Goal: Navigation & Orientation: Find specific page/section

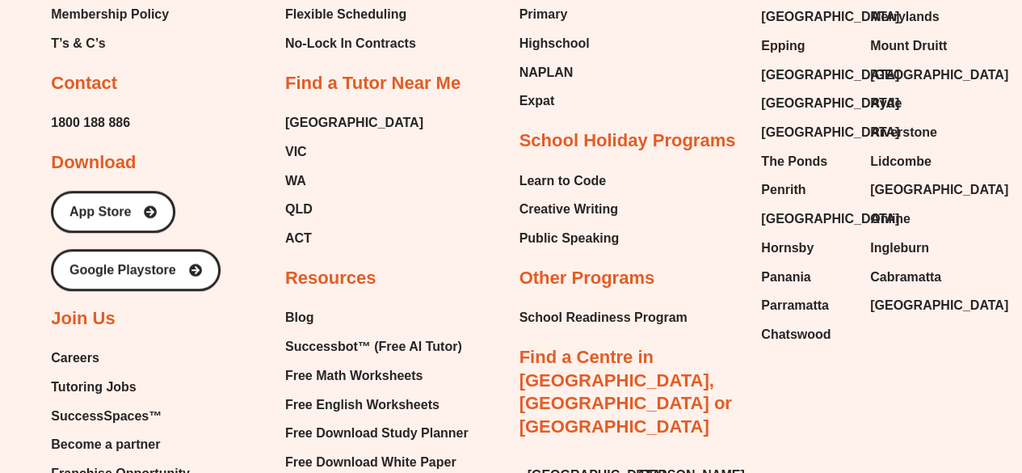
scroll to position [6869, 0]
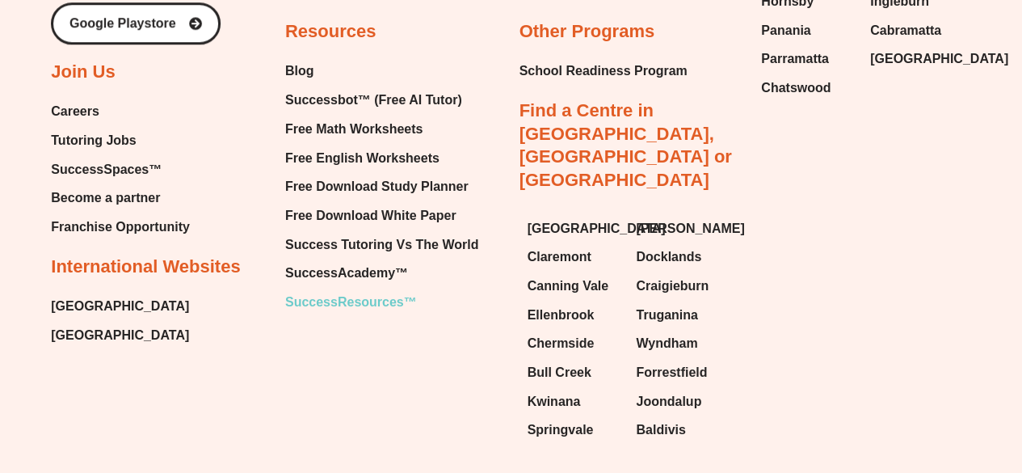
click at [320, 290] on span "SuccessResources™" at bounding box center [351, 302] width 132 height 24
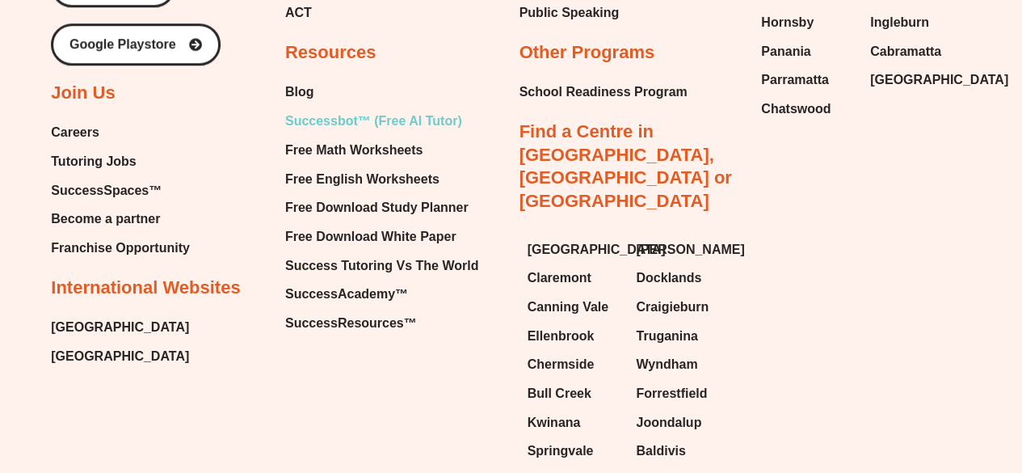
click at [350, 109] on span "Successbot™ (Free AI Tutor)" at bounding box center [373, 121] width 177 height 24
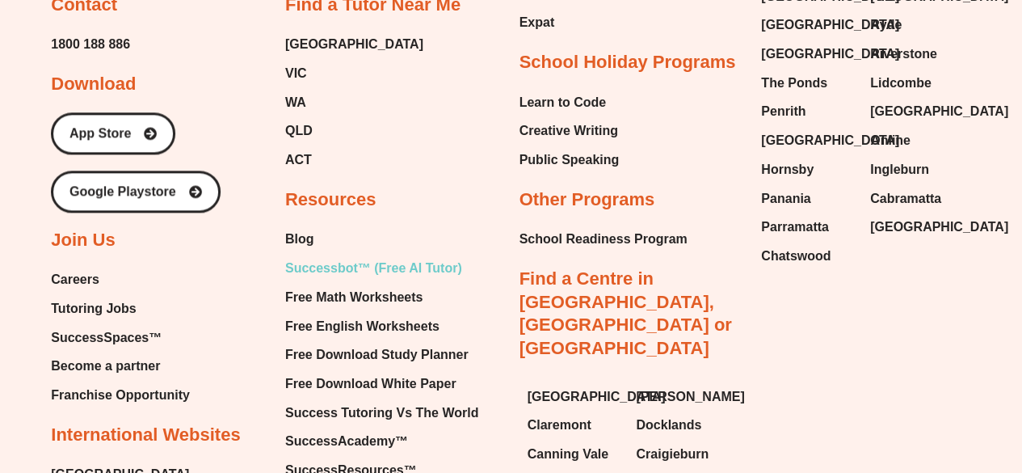
scroll to position [4091, 0]
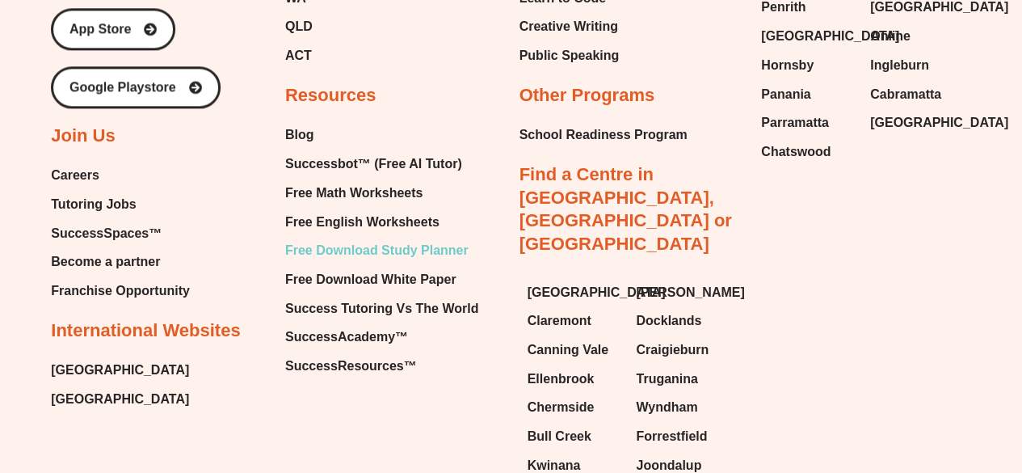
click at [368, 247] on span "Free Download Study Planner" at bounding box center [376, 250] width 183 height 24
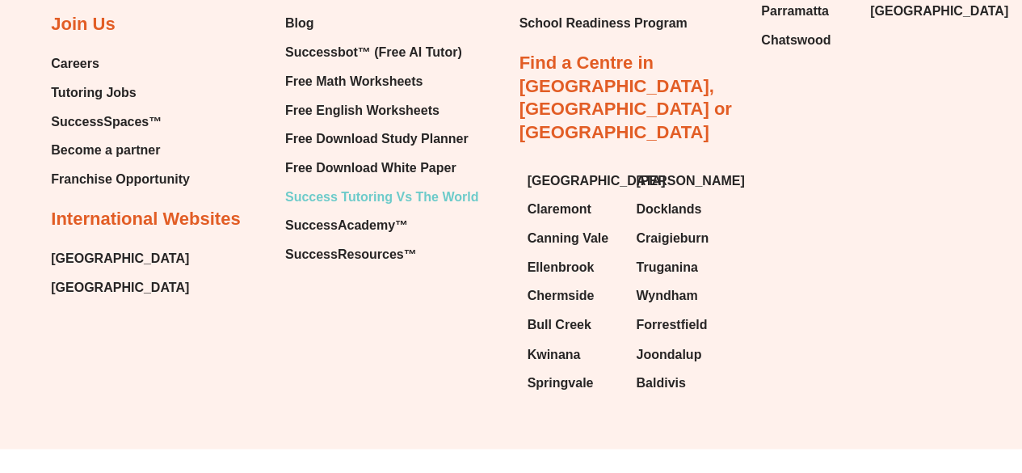
scroll to position [4108, 0]
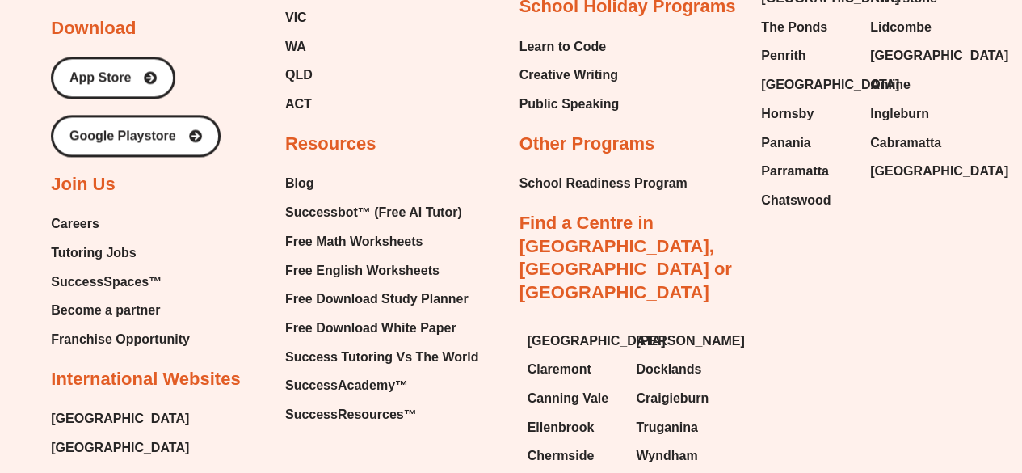
click at [99, 222] on link "Careers" at bounding box center [120, 224] width 139 height 24
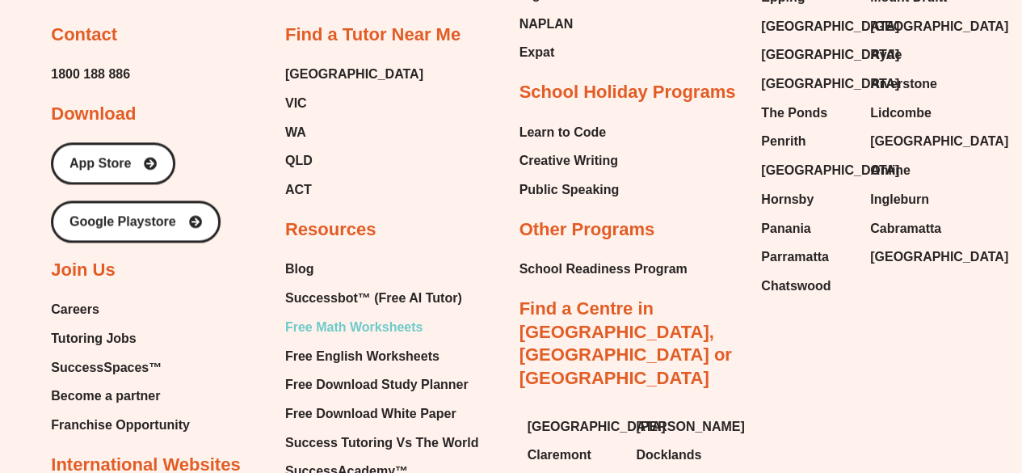
scroll to position [4144, 0]
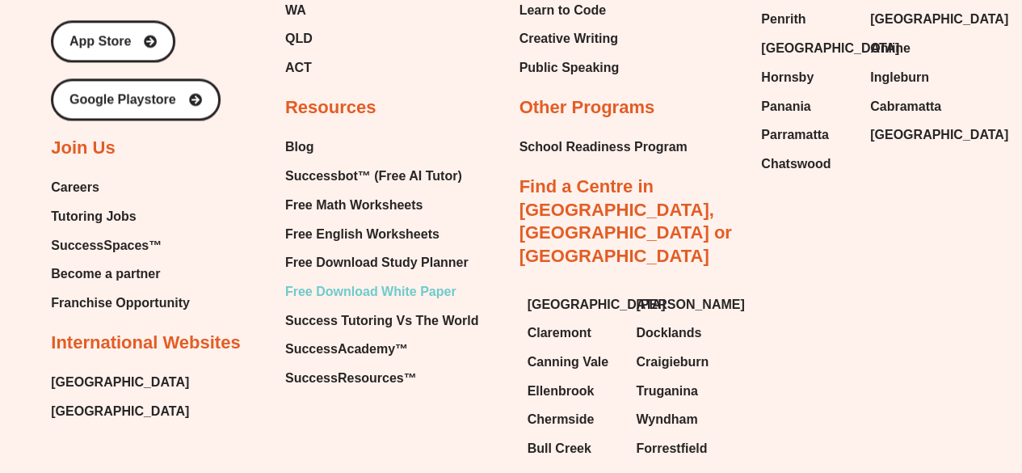
click at [330, 300] on span "Free Download White Paper" at bounding box center [370, 291] width 171 height 24
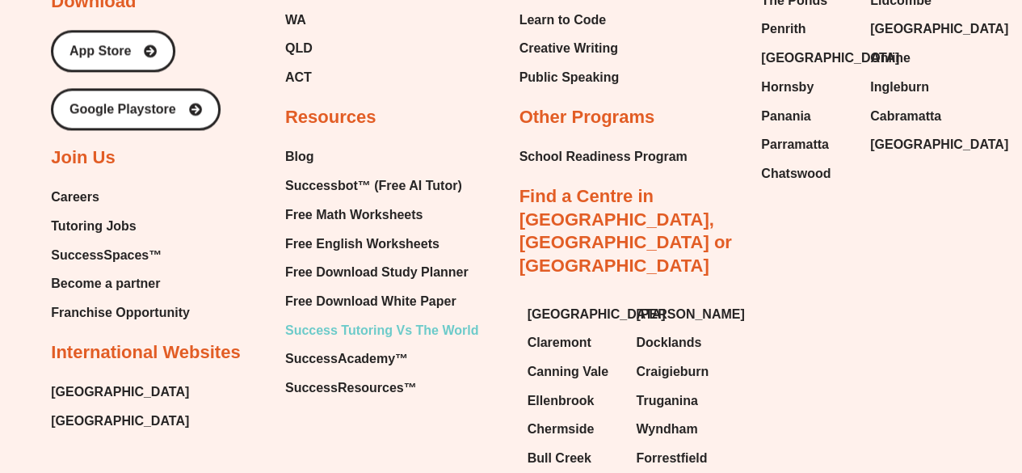
click at [378, 336] on span "Success Tutoring Vs The World" at bounding box center [381, 330] width 193 height 24
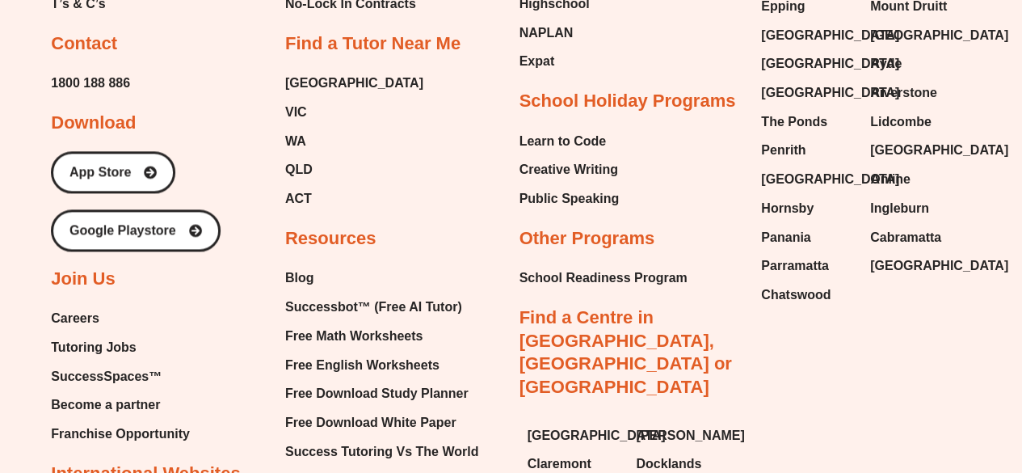
scroll to position [4014, 0]
click at [341, 338] on span "Free Math Worksheets" at bounding box center [353, 335] width 137 height 24
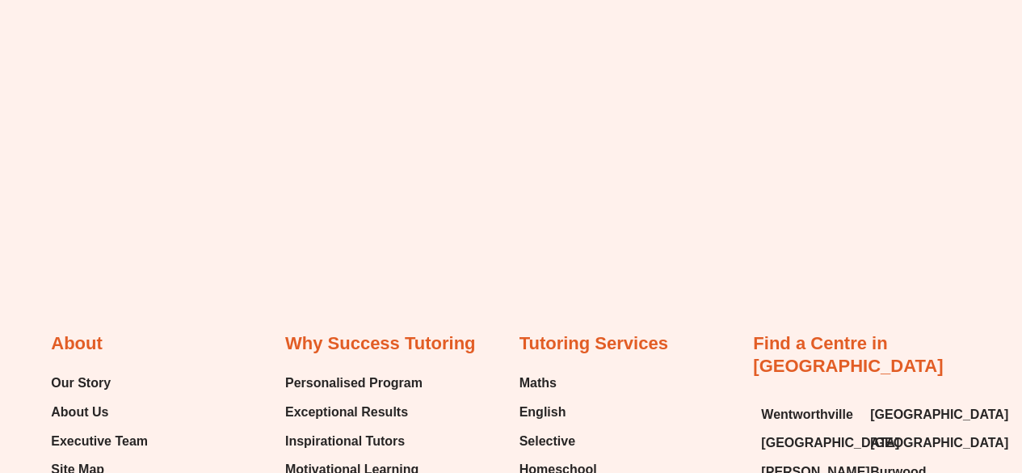
scroll to position [1438, 0]
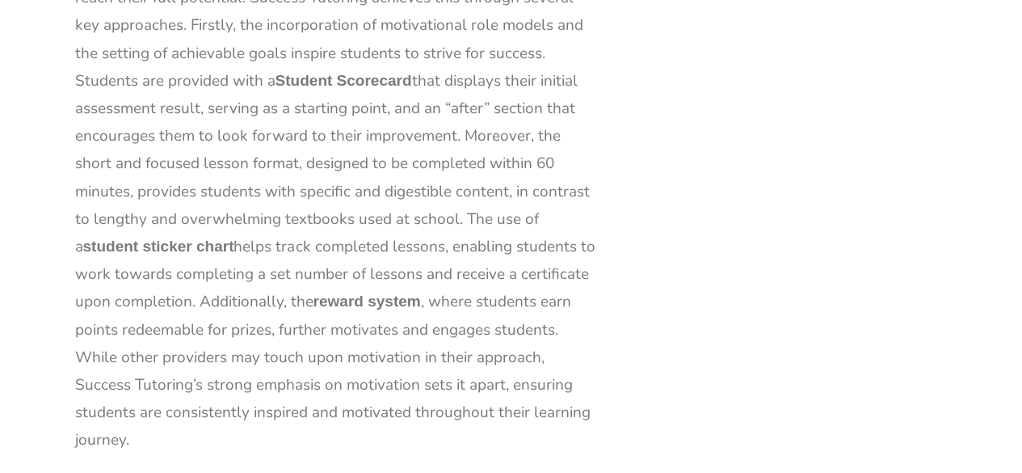
scroll to position [5226, 0]
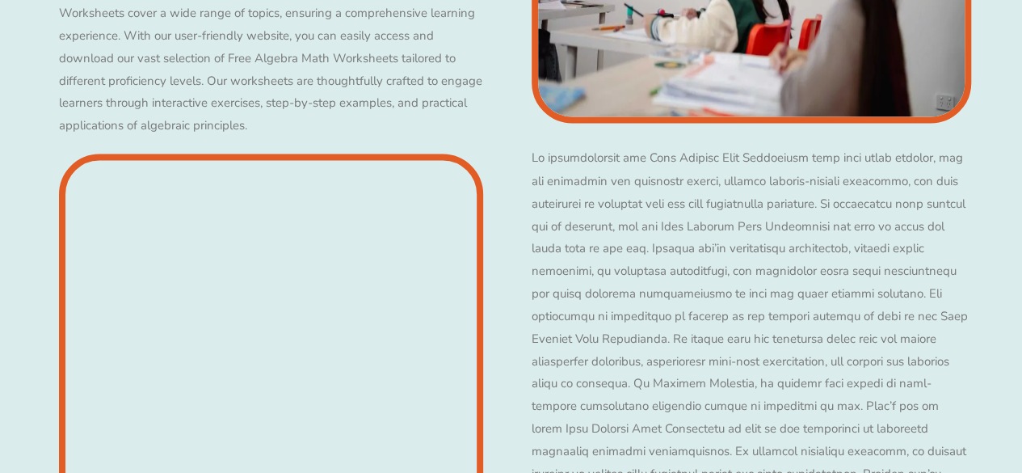
scroll to position [7503, 0]
